Goal: Information Seeking & Learning: Understand process/instructions

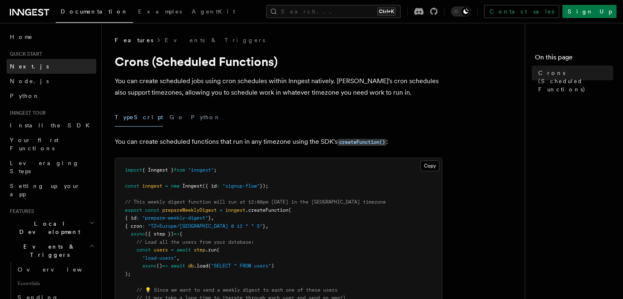
click at [38, 66] on link "Next.js" at bounding box center [52, 66] width 90 height 15
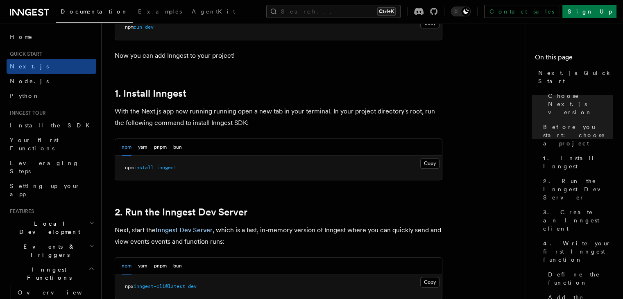
scroll to position [409, 0]
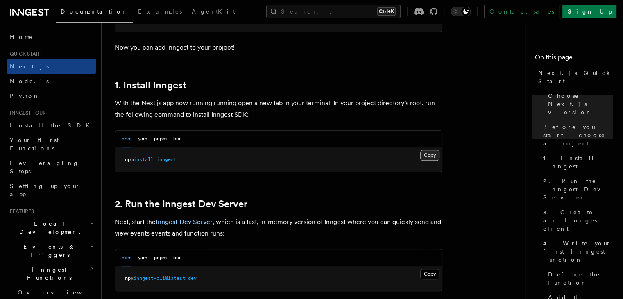
click at [424, 156] on button "Copy Copied" at bounding box center [429, 155] width 19 height 11
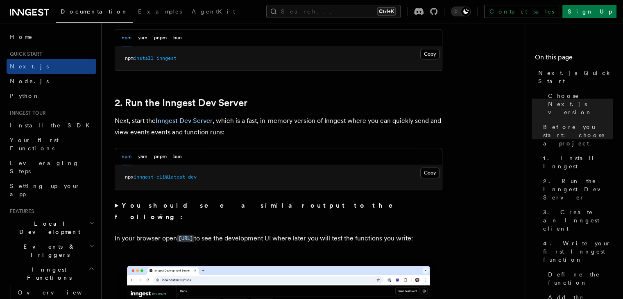
scroll to position [532, 0]
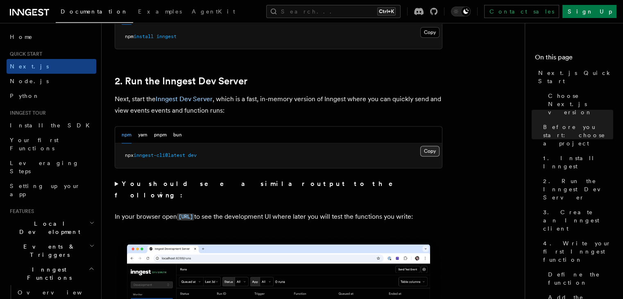
click at [424, 148] on button "Copy Copied" at bounding box center [429, 151] width 19 height 11
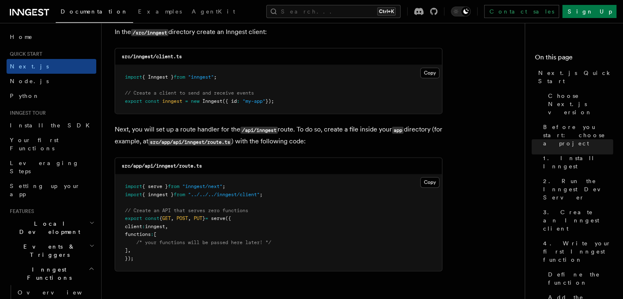
scroll to position [1064, 0]
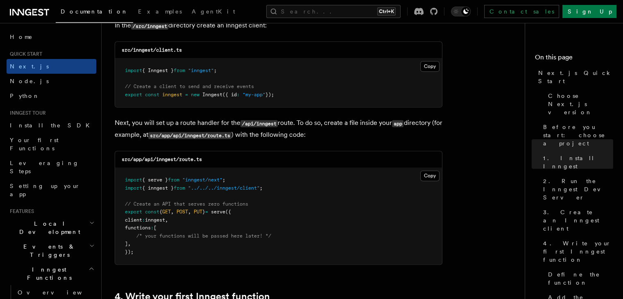
click at [211, 181] on span ""inngest/next"" at bounding box center [202, 180] width 40 height 6
copy code "import { serve } from "inngest/next" ;"
click at [431, 67] on button "Copy Copied" at bounding box center [429, 66] width 19 height 11
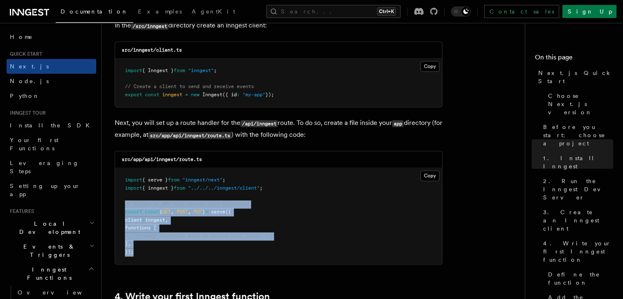
drag, startPoint x: 140, startPoint y: 254, endPoint x: 112, endPoint y: 206, distance: 55.4
copy code "// Create an API that serves zero functions export const { GET , POST , PUT } =…"
click at [431, 178] on button "Copy Copied" at bounding box center [429, 175] width 19 height 11
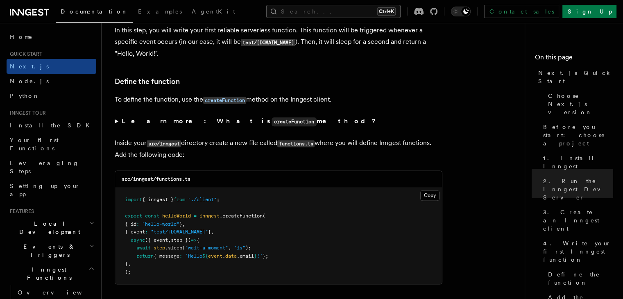
scroll to position [1187, 0]
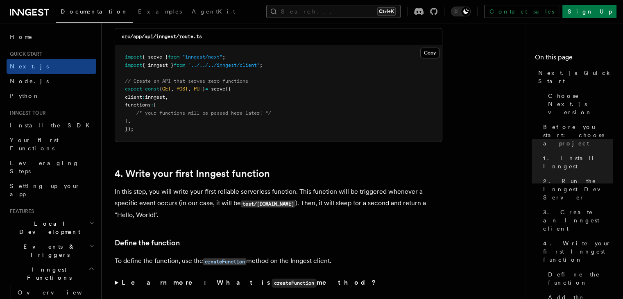
click at [339, 11] on button "Search... Ctrl+K" at bounding box center [333, 11] width 134 height 13
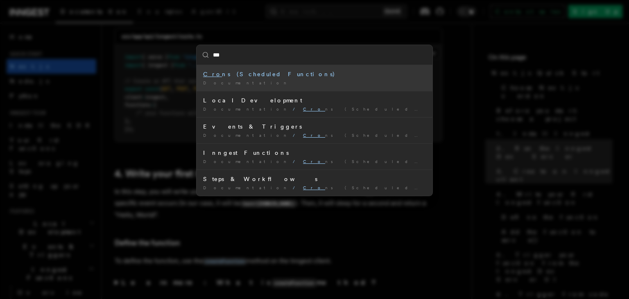
type input "****"
click at [296, 78] on li "Cron s (Scheduled Functions) Documentation /" at bounding box center [314, 78] width 236 height 26
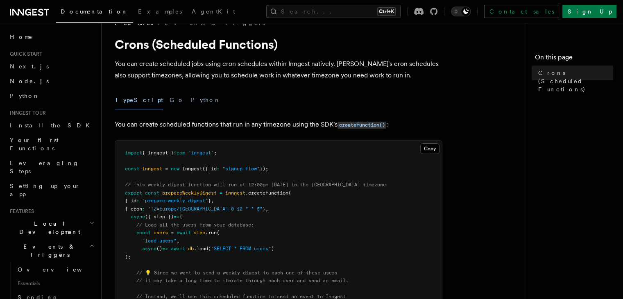
scroll to position [41, 0]
